Goal: Information Seeking & Learning: Learn about a topic

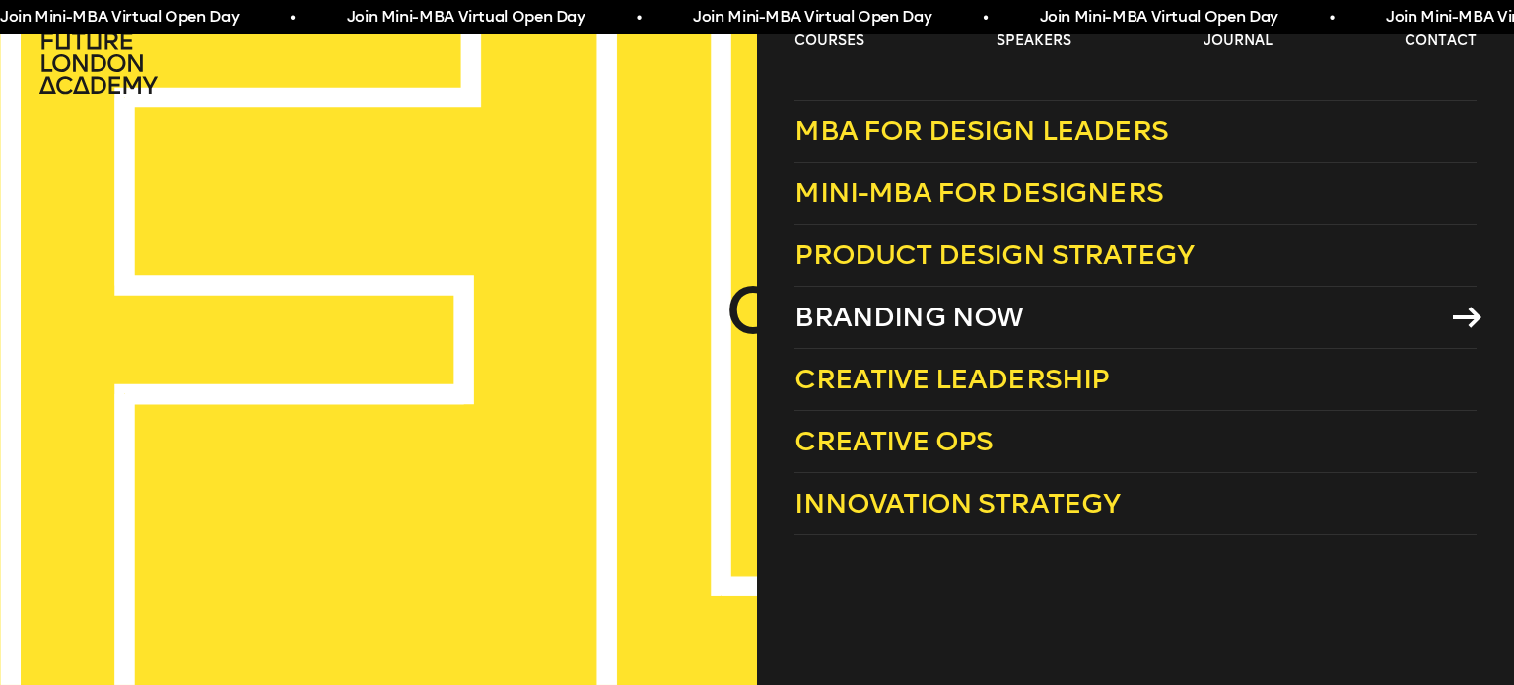
click at [946, 321] on span "Branding Now" at bounding box center [908, 317] width 229 height 33
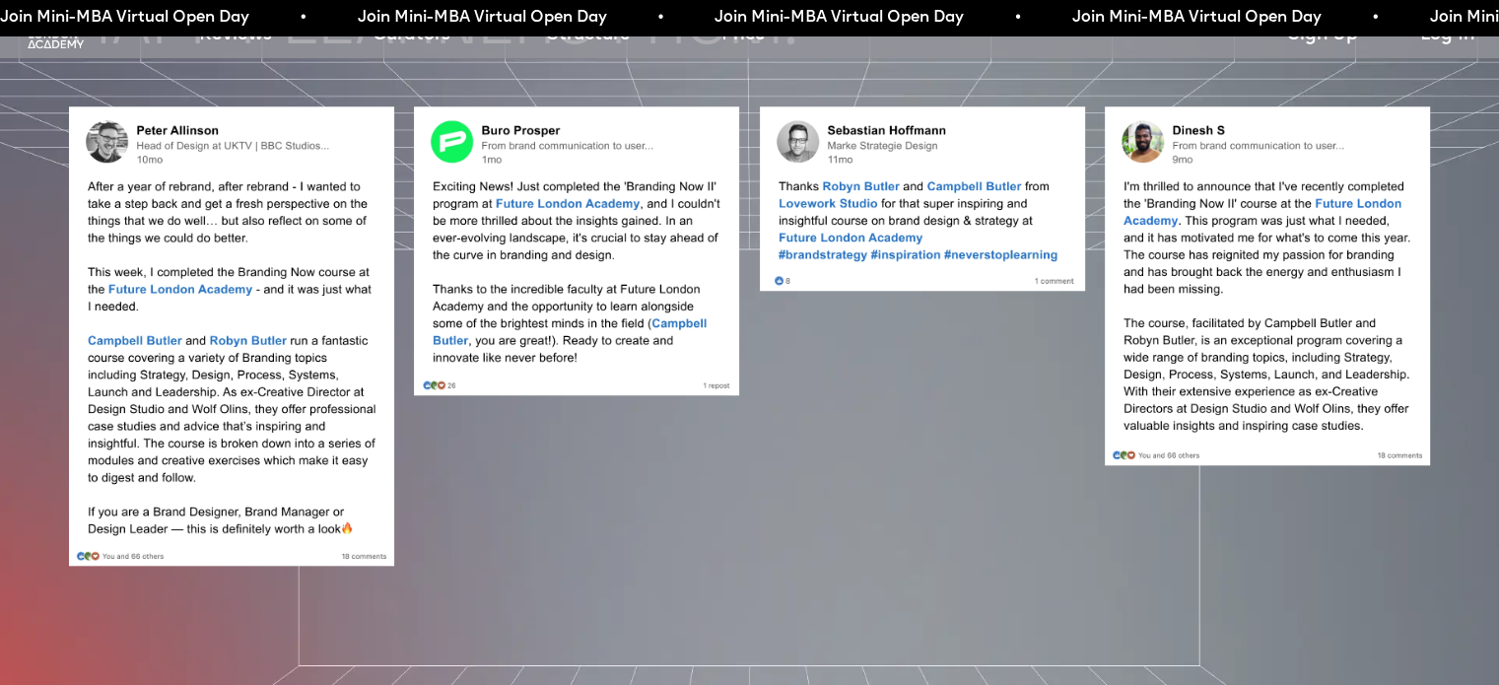
scroll to position [1577, 0]
